Goal: Information Seeking & Learning: Learn about a topic

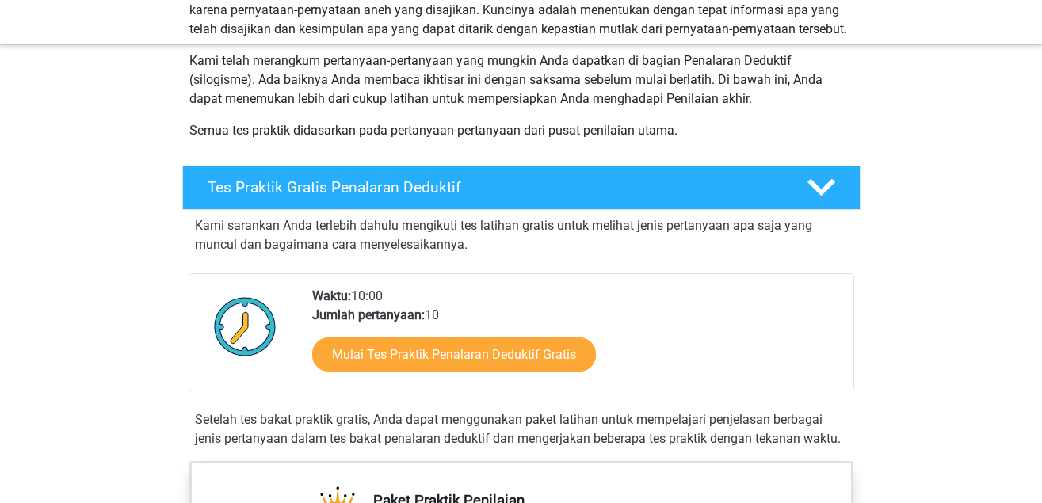
scroll to position [261, 0]
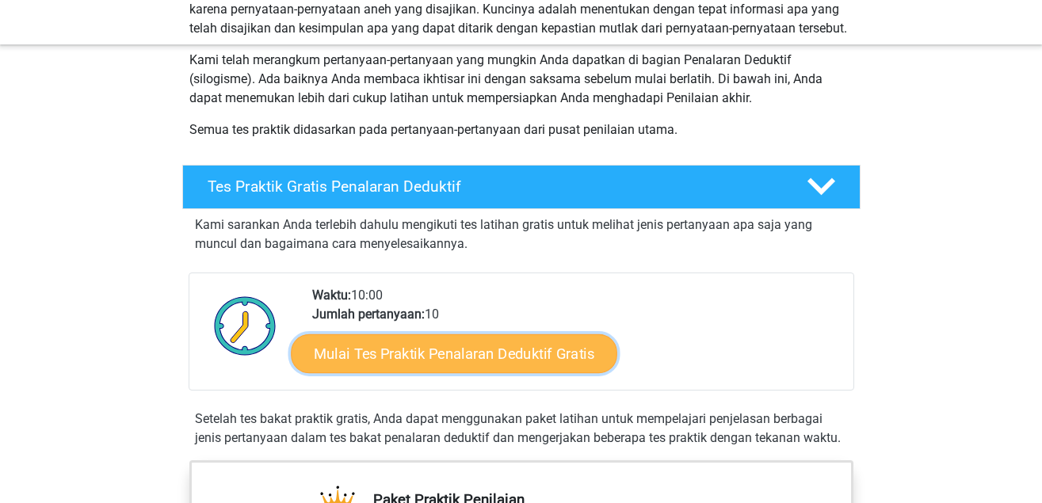
click at [465, 351] on font "Mulai Tes Praktik Penalaran Deduktif Gratis" at bounding box center [454, 353] width 281 height 17
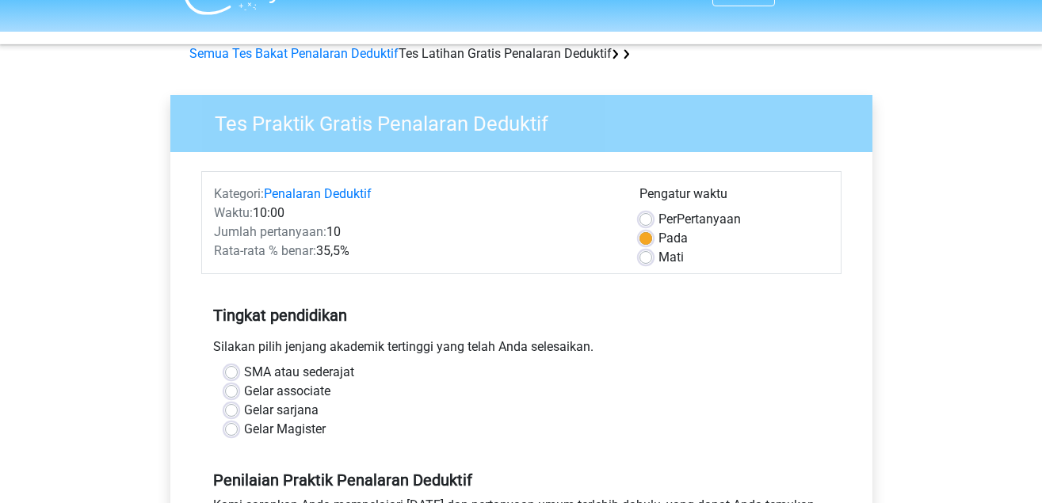
scroll to position [90, 0]
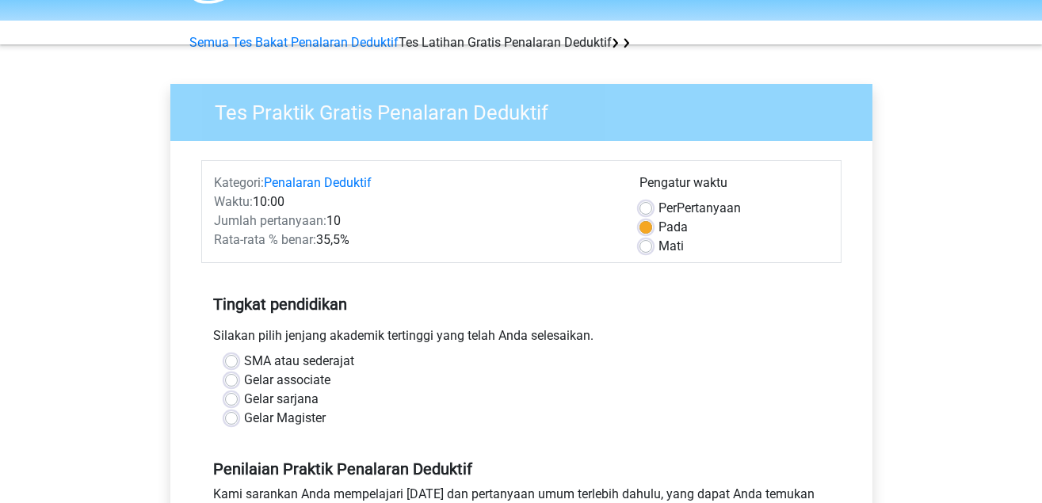
click at [244, 402] on label "Gelar sarjana" at bounding box center [281, 399] width 74 height 19
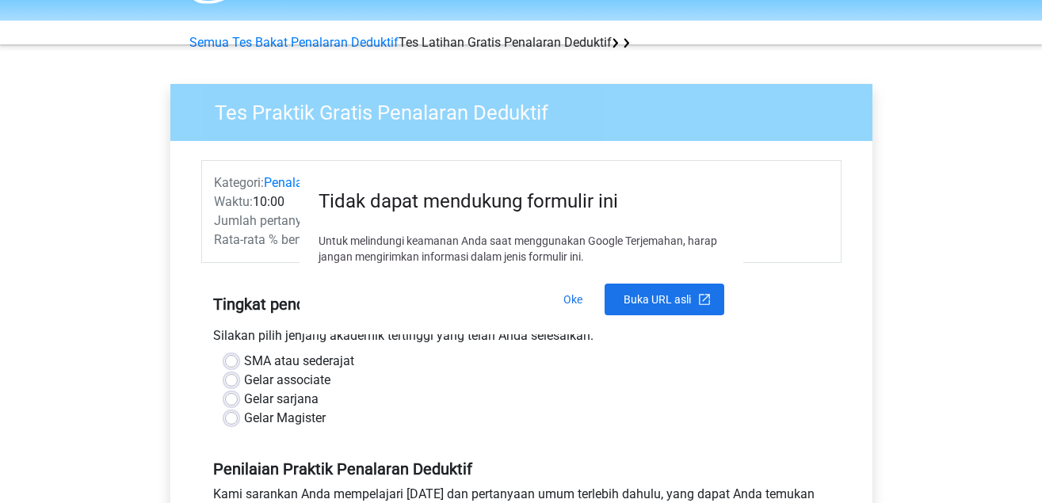
click at [235, 402] on input "Gelar sarjana" at bounding box center [231, 398] width 13 height 16
radio input "true"
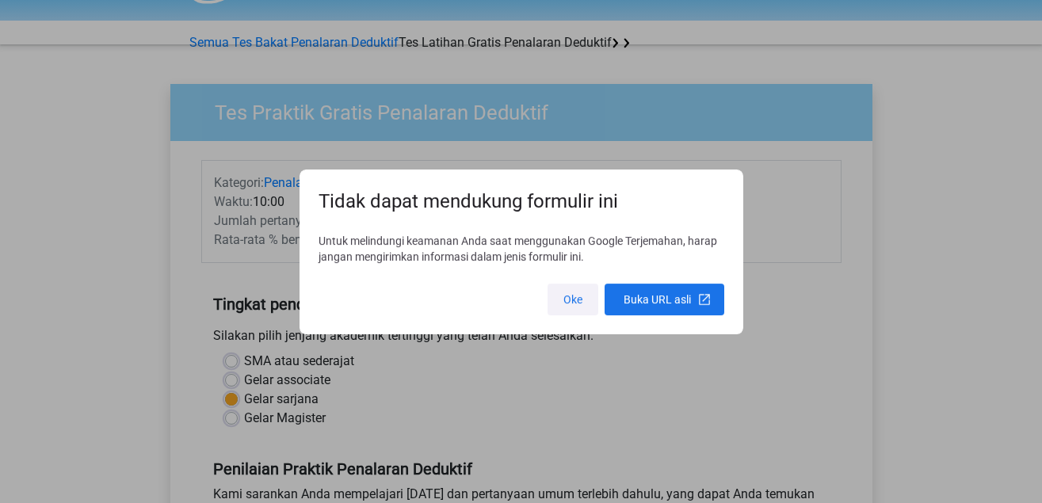
click at [577, 300] on span at bounding box center [573, 300] width 51 height 38
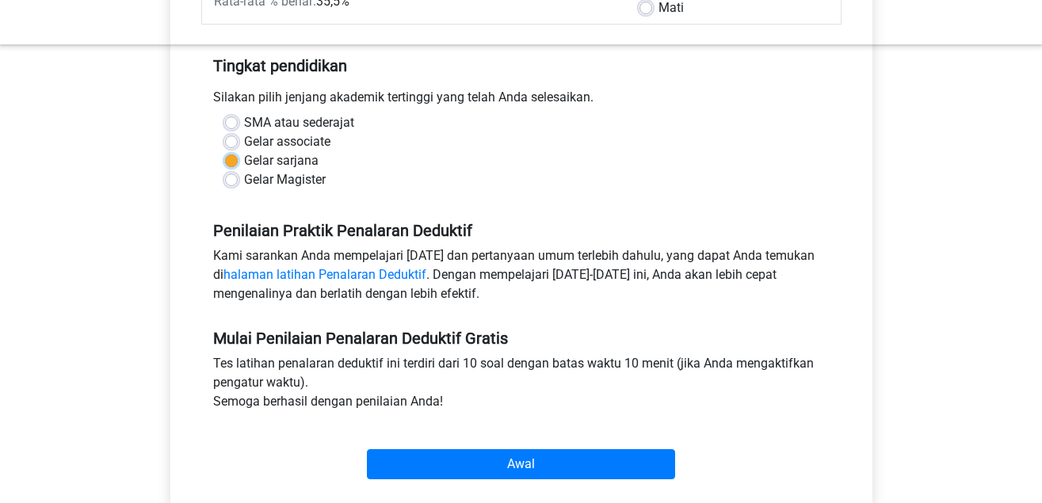
scroll to position [364, 0]
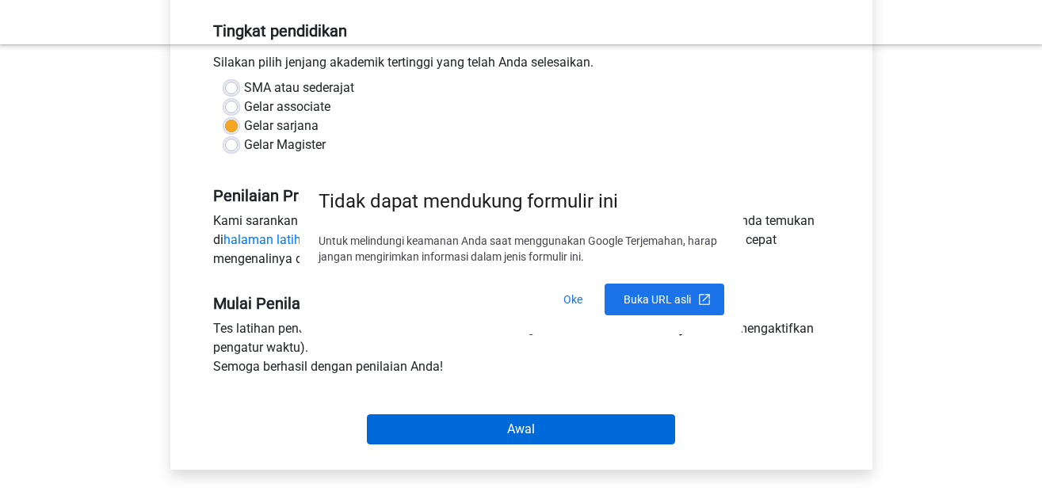
click at [519, 424] on body "Daftar Belanda Bahasa inggris Login Semua Tes Bakat Penalaran Deduktif Tes Lati…" at bounding box center [521, 307] width 1042 height 1252
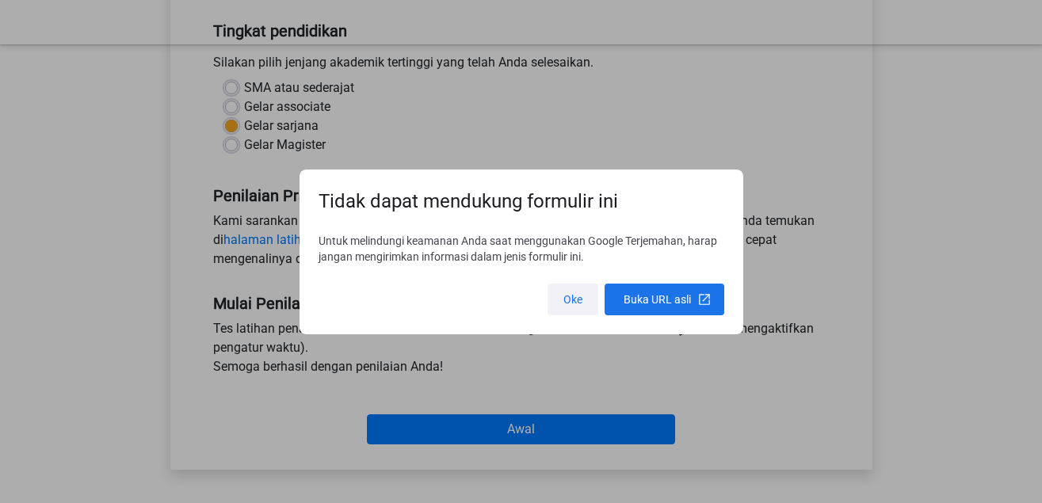
click at [575, 294] on span at bounding box center [573, 300] width 51 height 38
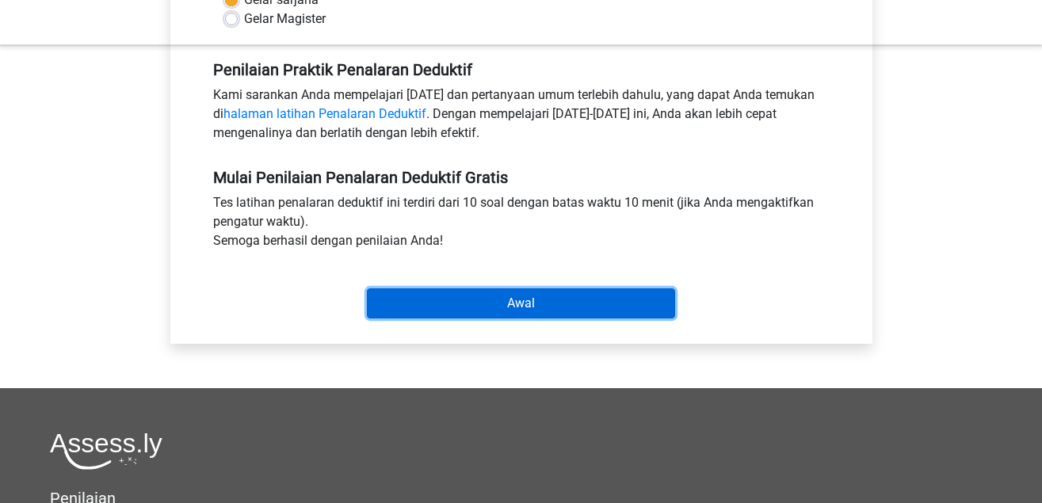
scroll to position [489, 0]
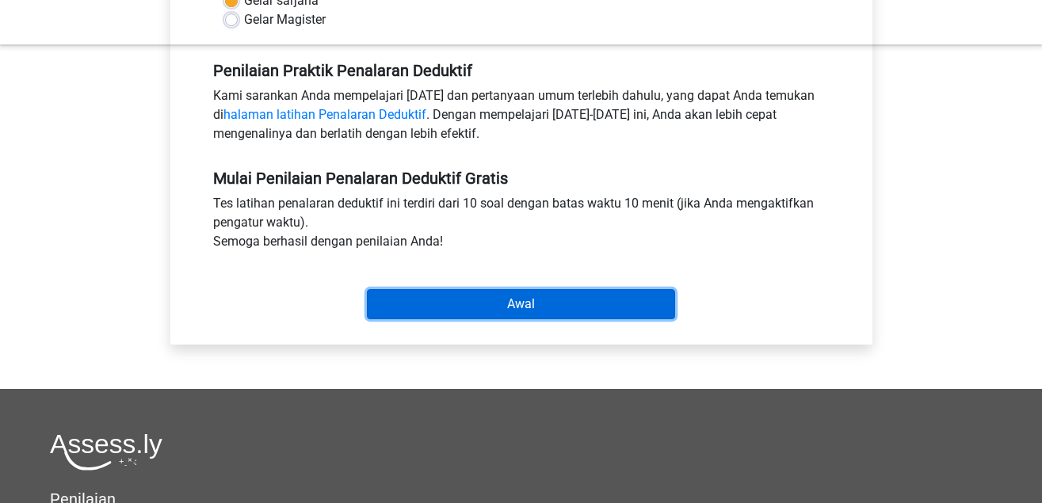
click at [515, 300] on input "Awal" at bounding box center [521, 304] width 308 height 30
